Goal: Subscribe to service/newsletter

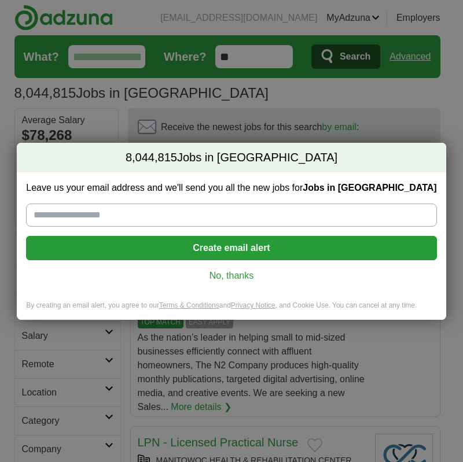
click at [152, 221] on input "Leave us your email address and we'll send you all the new jobs for Jobs in [GE…" at bounding box center [231, 215] width 410 height 23
type input "**********"
click at [235, 242] on button "Create email alert" at bounding box center [231, 248] width 410 height 24
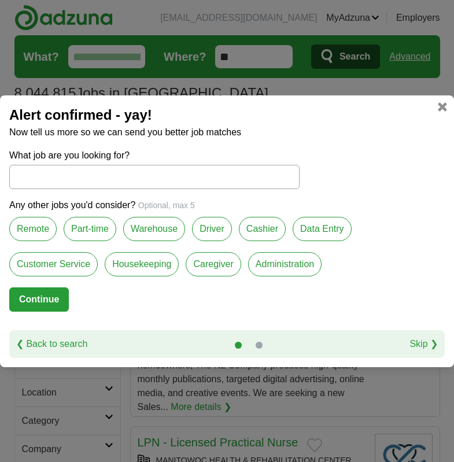
click at [110, 175] on input "What job are you looking for?" at bounding box center [154, 177] width 290 height 24
click at [47, 231] on label "Remote" at bounding box center [32, 229] width 47 height 24
click at [103, 230] on label "Part-time" at bounding box center [90, 229] width 53 height 24
click at [333, 234] on label "Data Entry" at bounding box center [322, 229] width 59 height 24
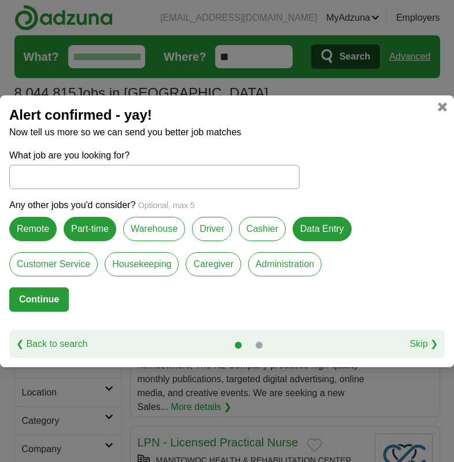
click at [32, 231] on label "Remote" at bounding box center [32, 229] width 47 height 24
click at [36, 297] on button "Continue" at bounding box center [39, 300] width 60 height 24
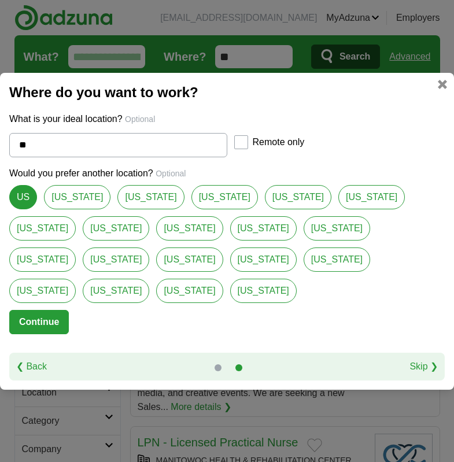
click at [304, 241] on link "[US_STATE]" at bounding box center [337, 228] width 67 height 24
type input "*******"
select select "*"
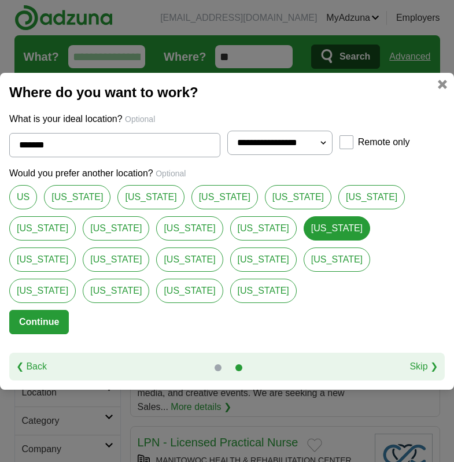
click at [51, 310] on button "Continue" at bounding box center [39, 322] width 60 height 24
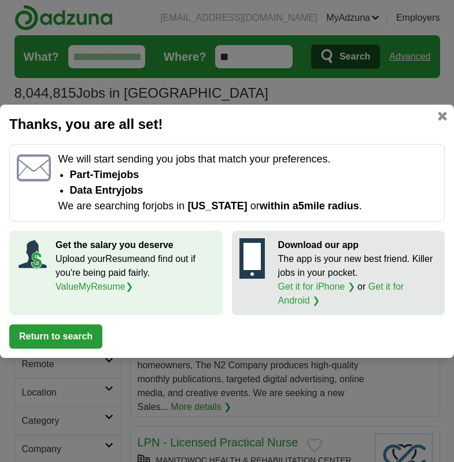
click at [81, 334] on button "Return to search" at bounding box center [55, 337] width 93 height 24
